Goal: Information Seeking & Learning: Find specific fact

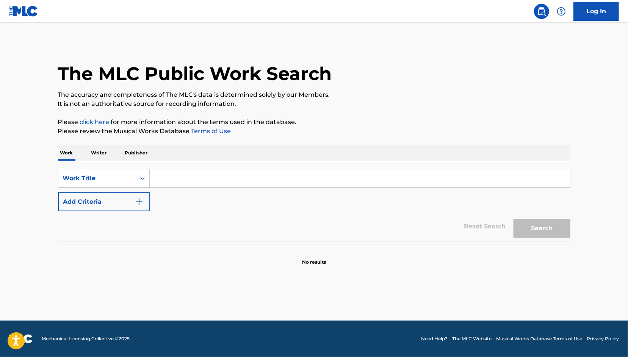
click at [266, 181] on input "Search Form" at bounding box center [360, 178] width 420 height 18
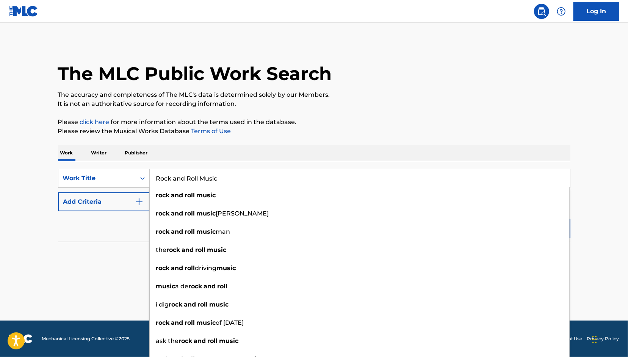
type input "Rock and Roll Music"
drag, startPoint x: 92, startPoint y: 201, endPoint x: 97, endPoint y: 199, distance: 5.9
click at [92, 200] on button "Add Criteria" at bounding box center [104, 201] width 92 height 19
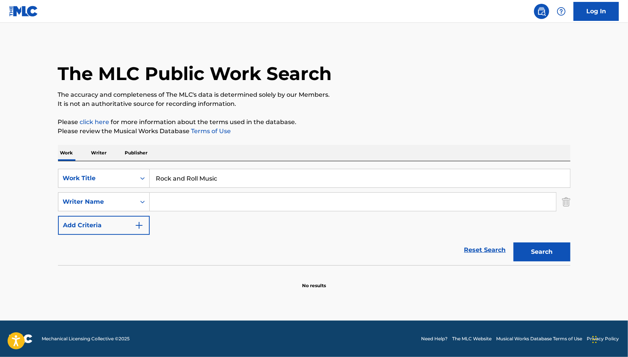
click at [175, 193] on input "Search Form" at bounding box center [353, 202] width 406 height 18
type input "[PERSON_NAME]"
click at [514, 242] on button "Search" at bounding box center [542, 251] width 57 height 19
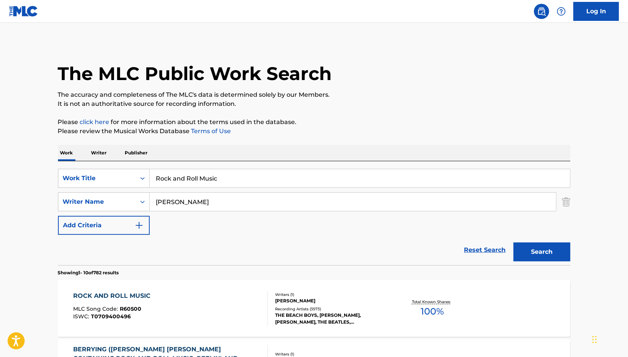
scroll to position [114, 0]
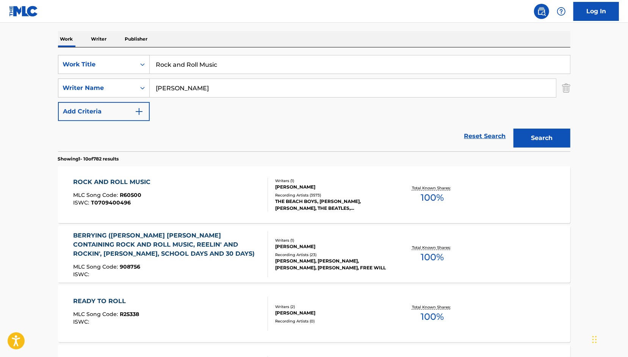
click at [195, 188] on div "ROCK AND ROLL MUSIC MLC Song Code : R60500 ISWC : T0709400496" at bounding box center [170, 194] width 195 height 34
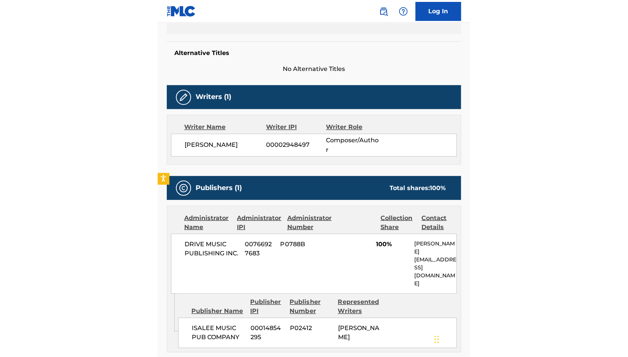
scroll to position [114, 0]
